Goal: Task Accomplishment & Management: Complete application form

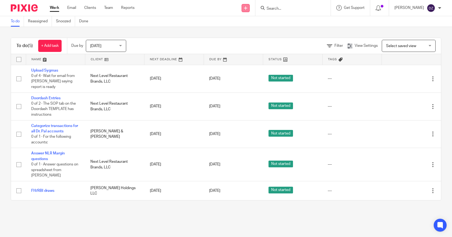
click at [247, 8] on icon at bounding box center [245, 7] width 3 height 3
click at [249, 33] on link "Create task" at bounding box center [248, 33] width 38 height 8
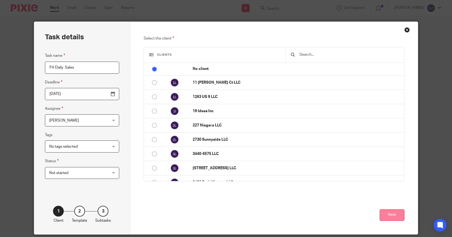
type input "FH Daily Sales"
click at [390, 214] on button "Next" at bounding box center [392, 215] width 25 height 12
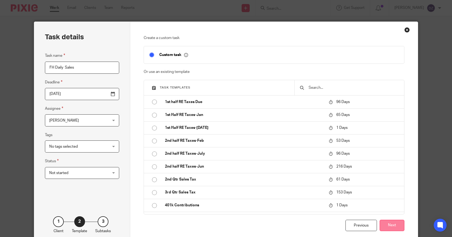
click at [393, 226] on button "Next" at bounding box center [392, 226] width 25 height 12
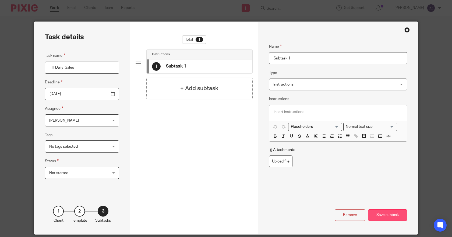
click at [378, 213] on div "Save subtask" at bounding box center [387, 215] width 39 height 12
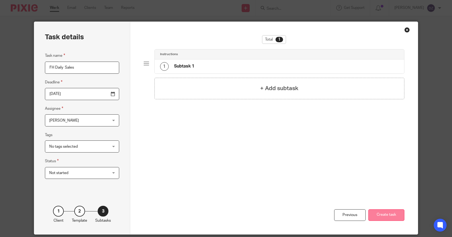
click at [388, 212] on button "Create task" at bounding box center [387, 215] width 36 height 12
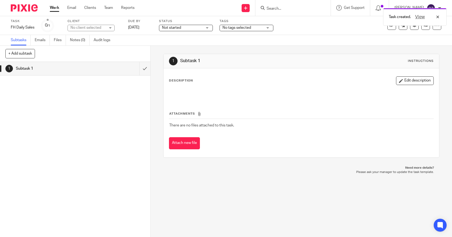
click at [52, 8] on link "Work" at bounding box center [54, 7] width 9 height 5
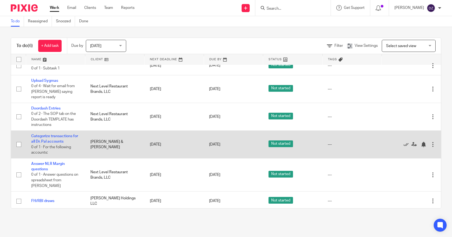
scroll to position [11, 0]
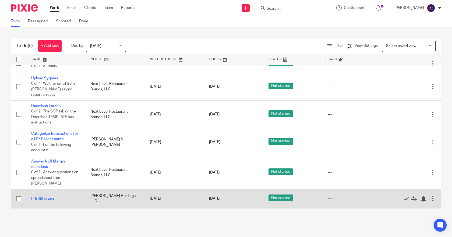
click at [44, 198] on link "FH/RBI draws" at bounding box center [42, 199] width 23 height 4
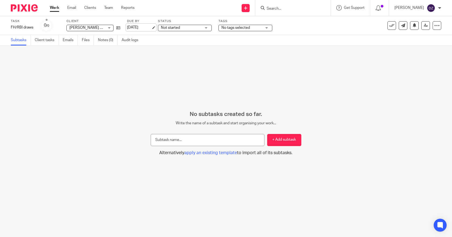
click at [149, 25] on link "[DATE]" at bounding box center [139, 28] width 24 height 6
click at [55, 8] on link "Work" at bounding box center [54, 7] width 9 height 5
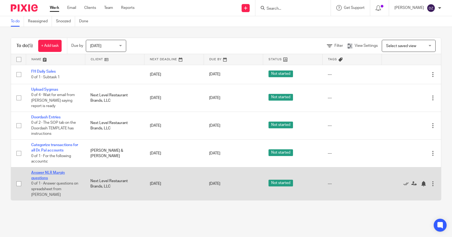
click at [60, 172] on link "Answer NLR Margin questions" at bounding box center [48, 175] width 34 height 9
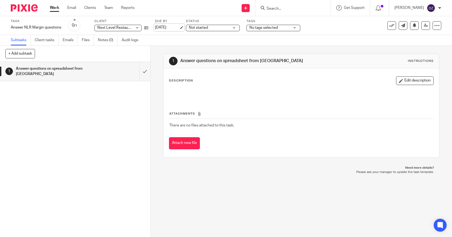
click at [168, 26] on link "[DATE]" at bounding box center [167, 28] width 24 height 6
click at [54, 7] on link "Work" at bounding box center [54, 7] width 9 height 5
